Goal: Book appointment/travel/reservation

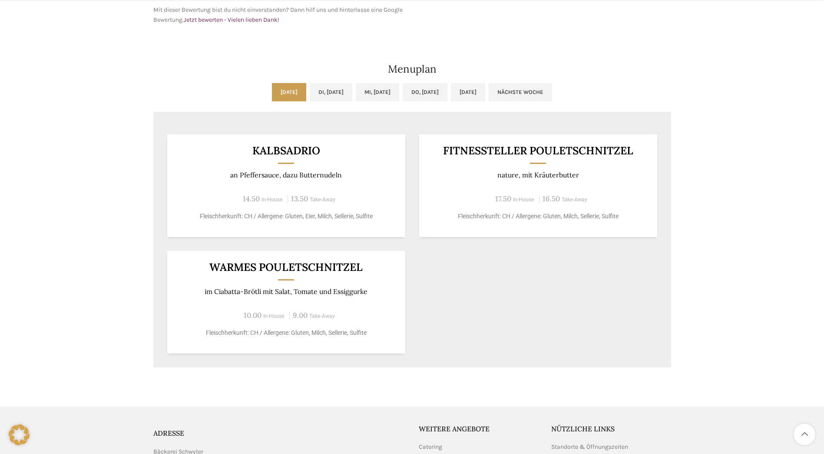
scroll to position [391, 0]
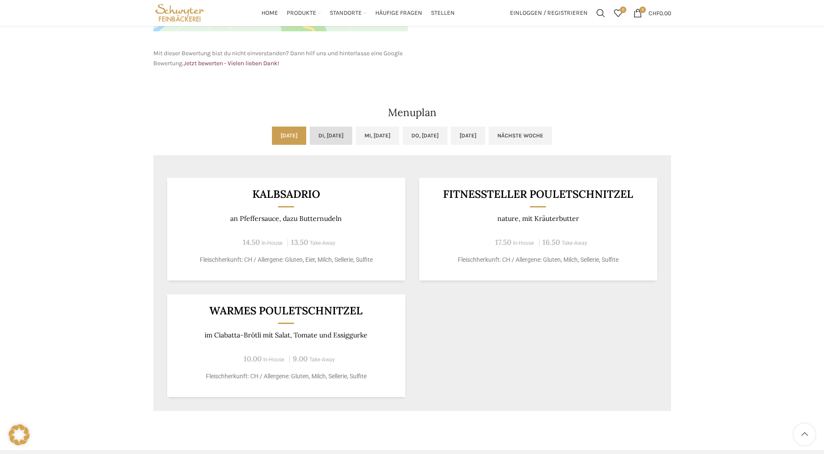
click at [310, 133] on link "Di, [DATE]" at bounding box center [331, 135] width 43 height 18
click at [272, 131] on link "[DATE]" at bounding box center [289, 135] width 34 height 18
click at [349, 131] on ul "[DATE] Di, [DATE] Mi, [DATE] Do, [DATE] [DATE] Nächste Woche" at bounding box center [412, 140] width 518 height 29
click at [310, 141] on link "Di, [DATE]" at bounding box center [331, 135] width 43 height 18
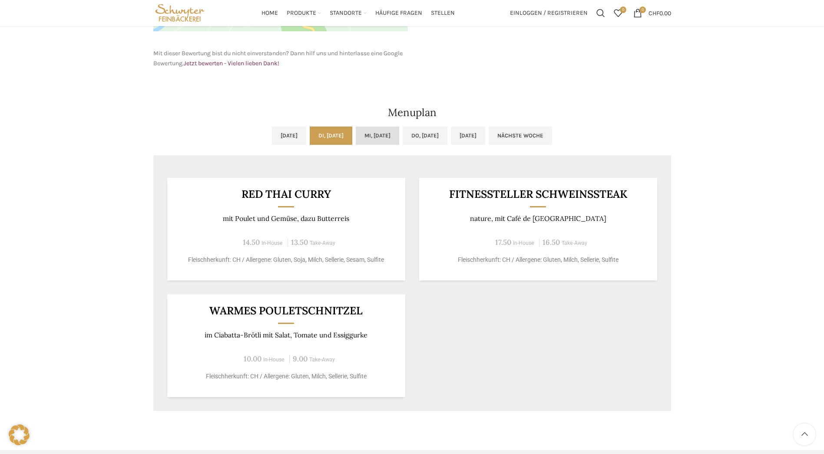
click at [373, 136] on link "Mi, [DATE]" at bounding box center [377, 135] width 43 height 18
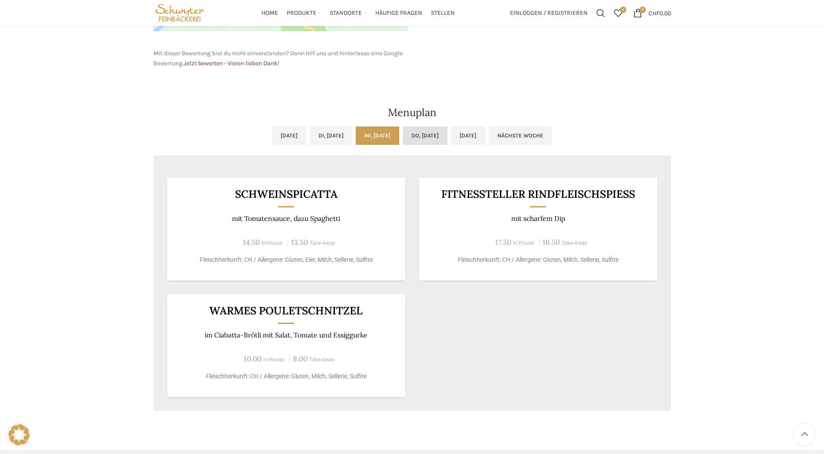
click at [436, 131] on link "Do, [DATE]" at bounding box center [425, 135] width 45 height 18
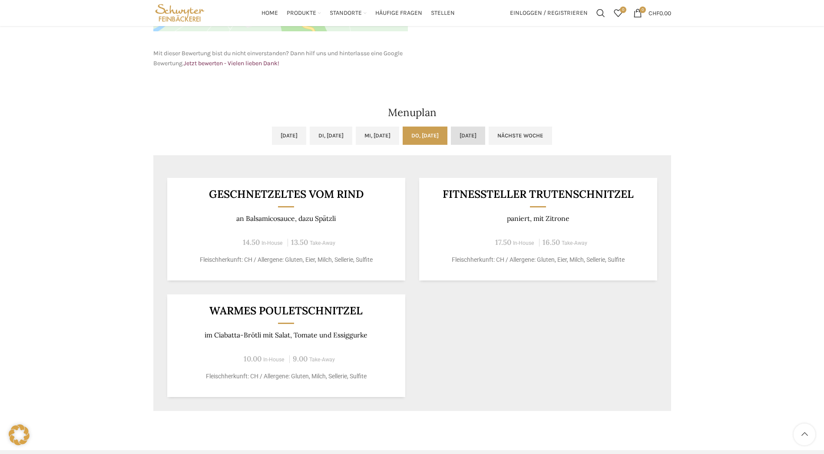
click at [485, 131] on link "[DATE]" at bounding box center [468, 135] width 34 height 18
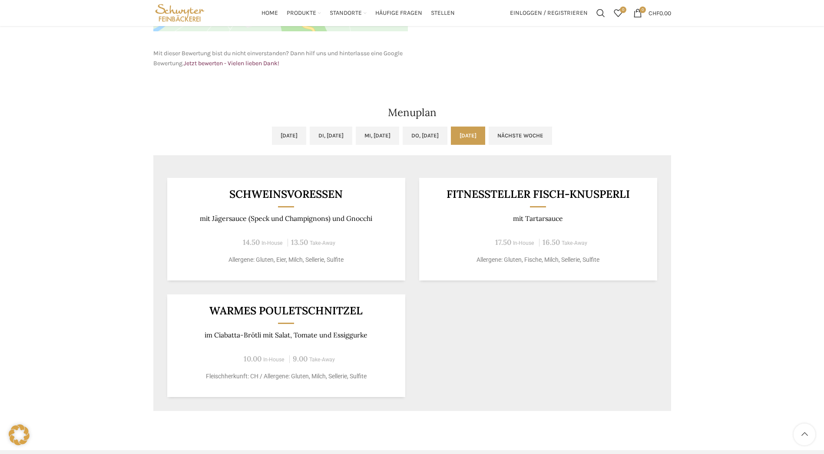
click at [559, 126] on div "[DATE] Di, [DATE] Mi, [DATE] Do, [DATE] [DATE] Nächste Woche Vorige Woche [DATE…" at bounding box center [412, 268] width 527 height 293
click at [550, 136] on link "Nächste Woche" at bounding box center [520, 135] width 63 height 18
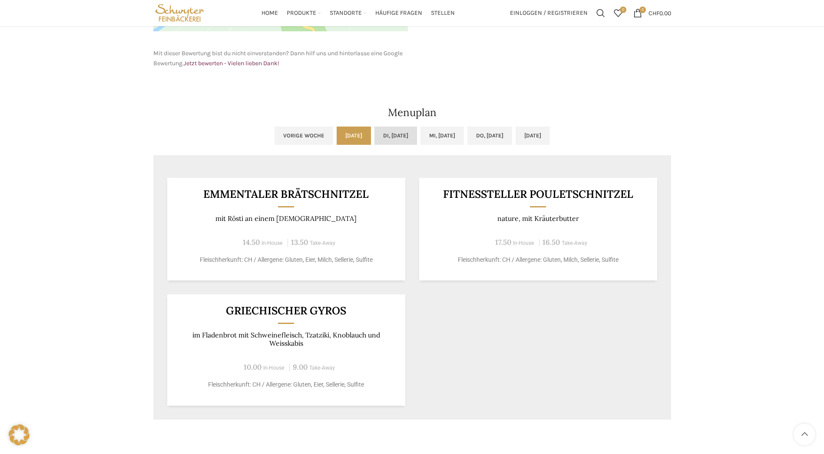
click at [375, 136] on link "Di, [DATE]" at bounding box center [396, 135] width 43 height 18
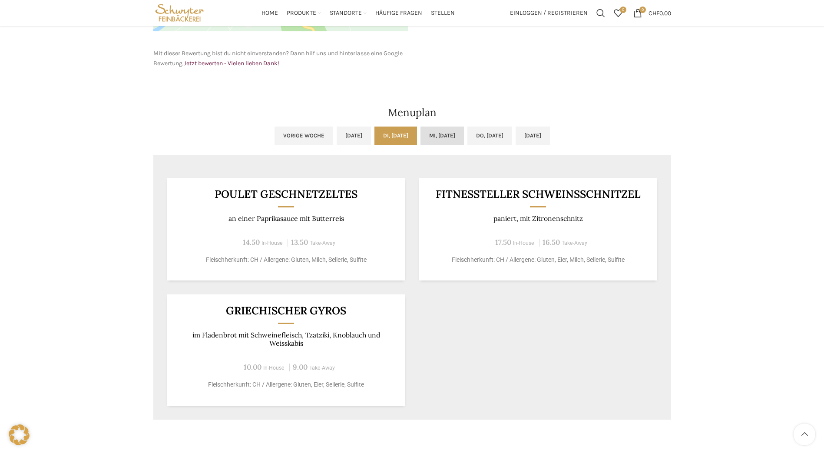
click at [426, 133] on link "Mi, [DATE]" at bounding box center [442, 135] width 43 height 18
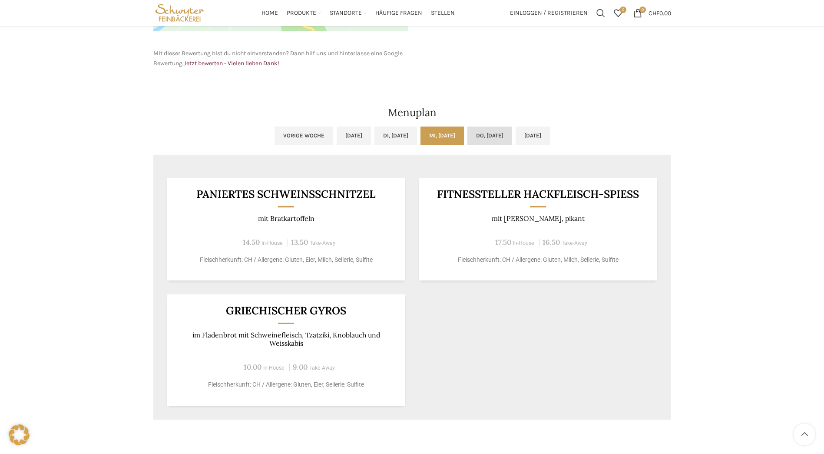
click at [501, 133] on link "Do, [DATE]" at bounding box center [490, 135] width 45 height 18
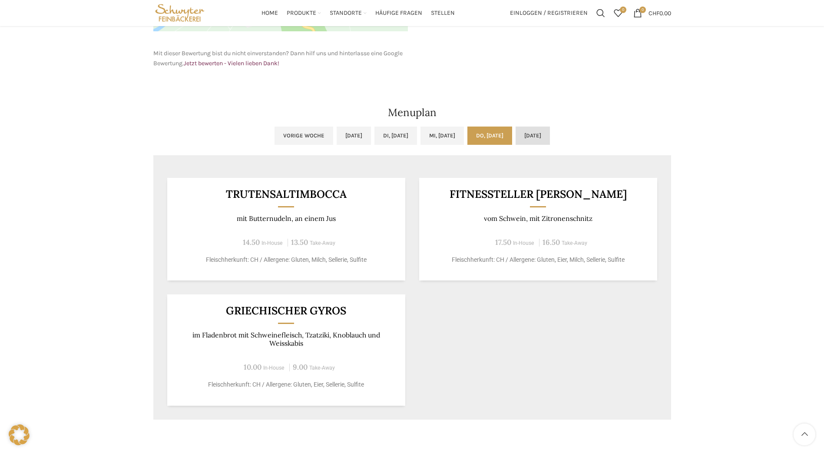
click at [550, 129] on link "[DATE]" at bounding box center [533, 135] width 34 height 18
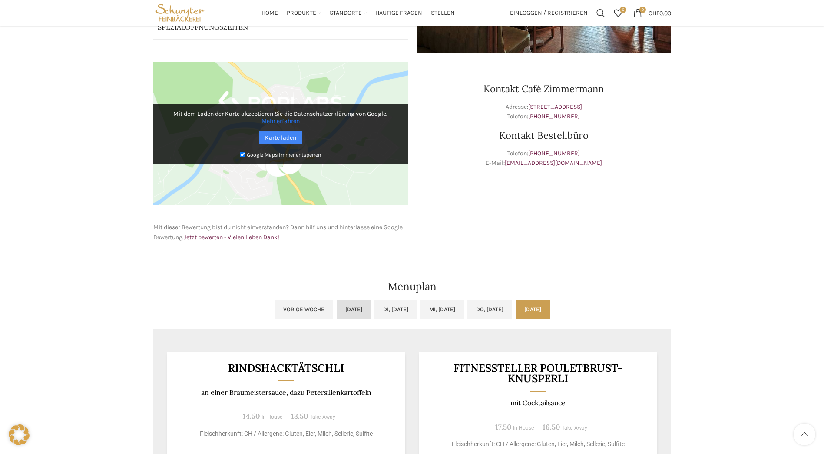
scroll to position [0, 0]
